Goal: Check status: Check status

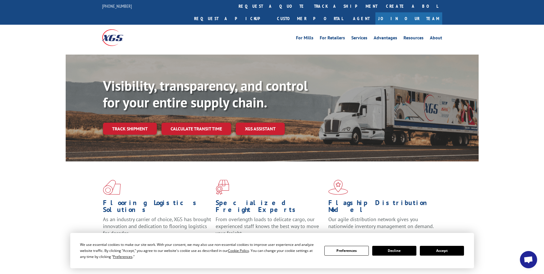
click at [129, 122] on div "Visibility, transparency, and control for your entire supply chain. Track shipm…" at bounding box center [291, 117] width 376 height 80
click at [132, 122] on link "Track shipment" at bounding box center [130, 128] width 54 height 12
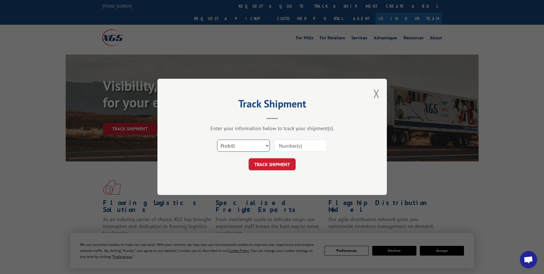
click at [259, 145] on select "Select category... Probill BOL PO" at bounding box center [243, 146] width 53 height 12
select select "po"
click at [217, 140] on select "Select category... Probill BOL PO" at bounding box center [243, 146] width 53 height 12
click at [294, 143] on input at bounding box center [300, 146] width 53 height 12
paste input "24533774"
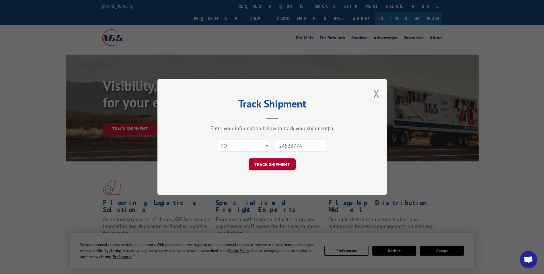
type input "24533774"
click at [281, 161] on button "TRACK SHIPMENT" at bounding box center [272, 164] width 47 height 12
